Goal: Find specific page/section: Find specific page/section

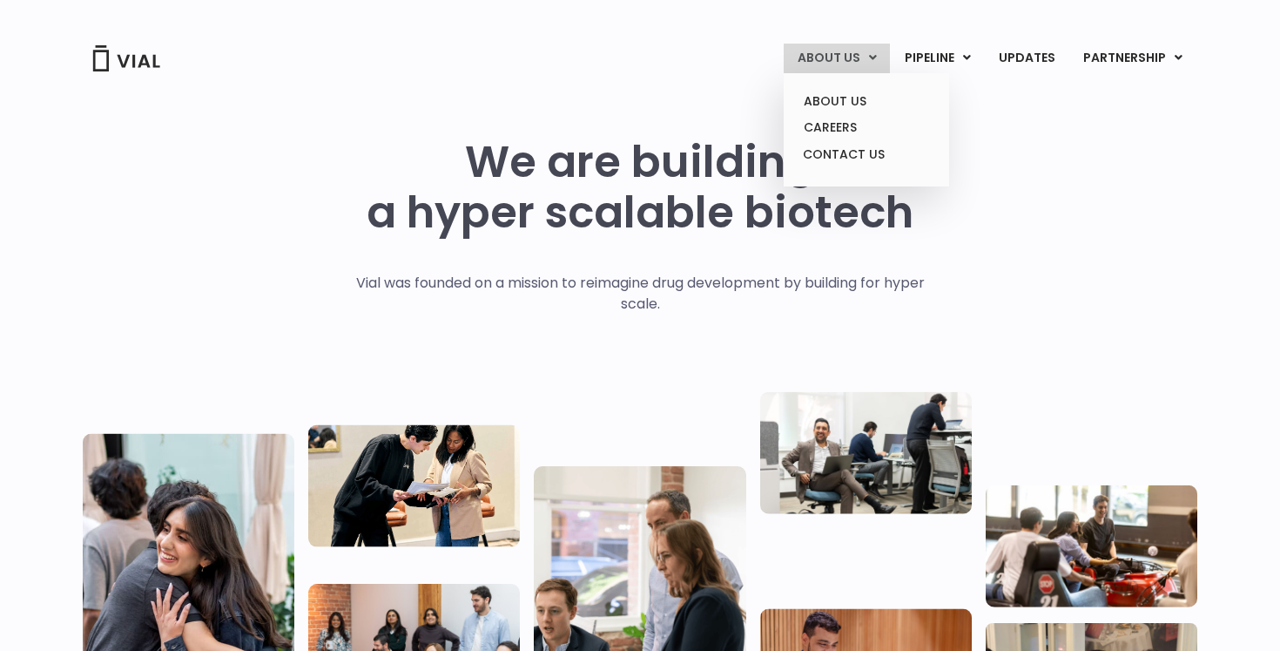
click at [836, 56] on link "ABOUT US" at bounding box center [837, 59] width 106 height 30
click at [831, 93] on link "ABOUT US" at bounding box center [866, 101] width 152 height 27
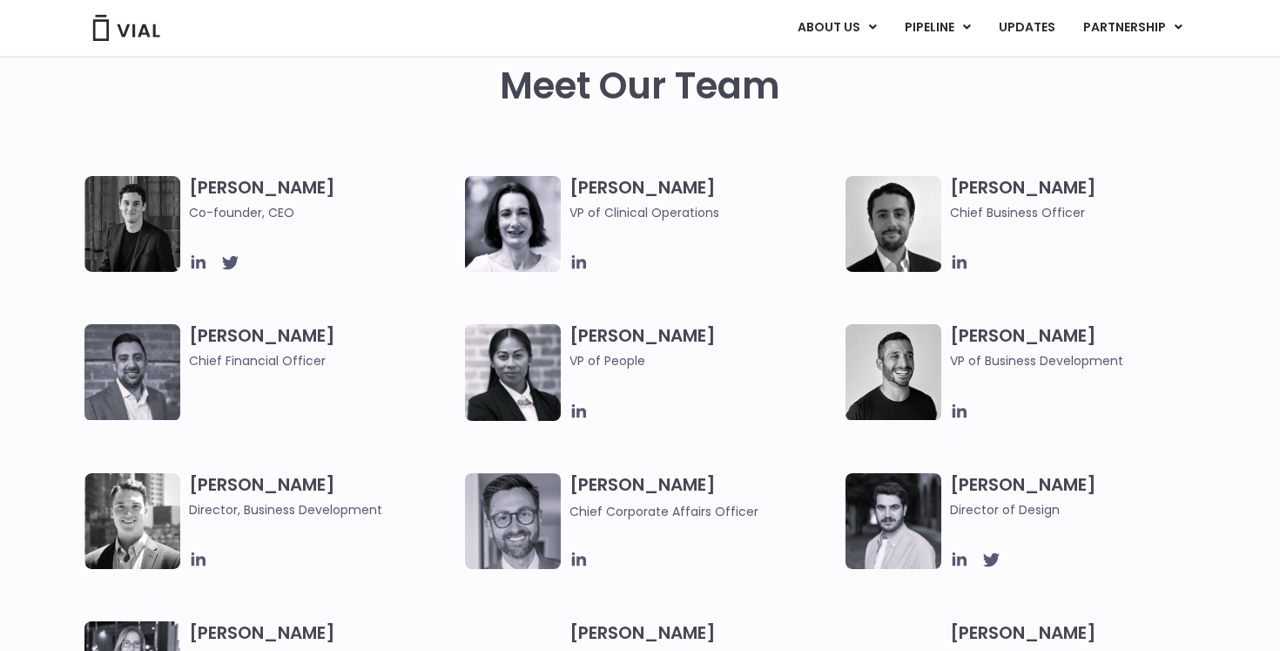
scroll to position [842, 0]
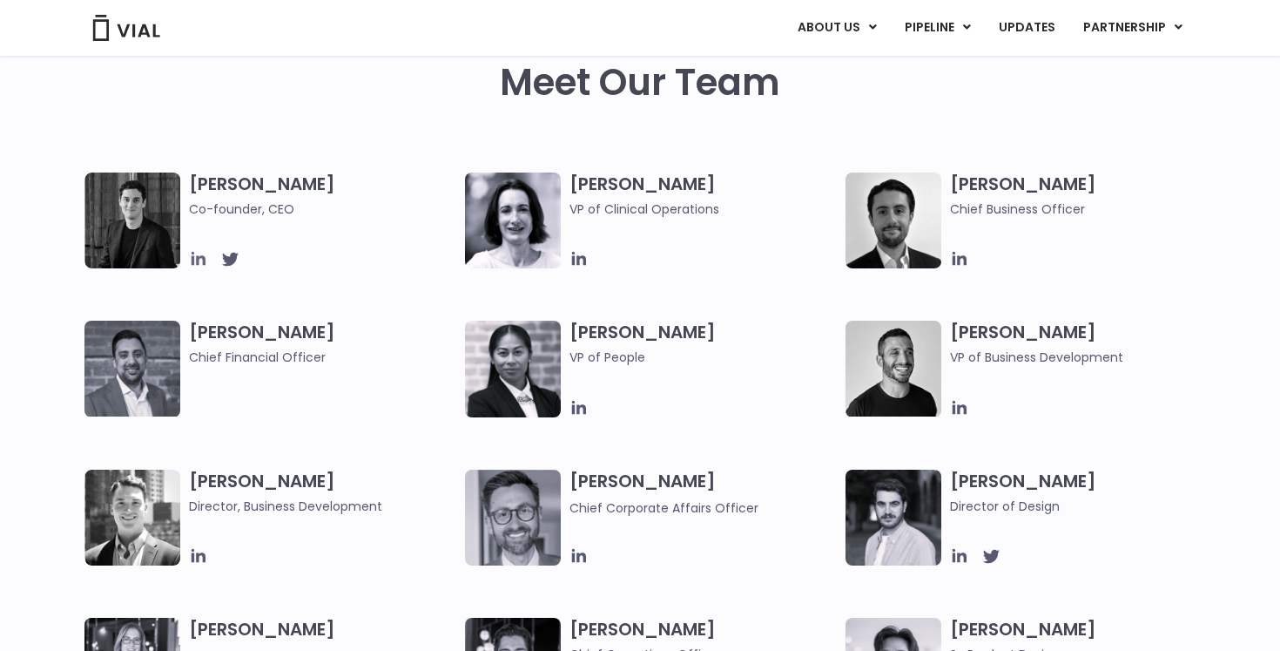
click at [193, 260] on icon at bounding box center [199, 259] width 14 height 14
click at [203, 258] on icon at bounding box center [199, 259] width 14 height 14
